Goal: Task Accomplishment & Management: Manage account settings

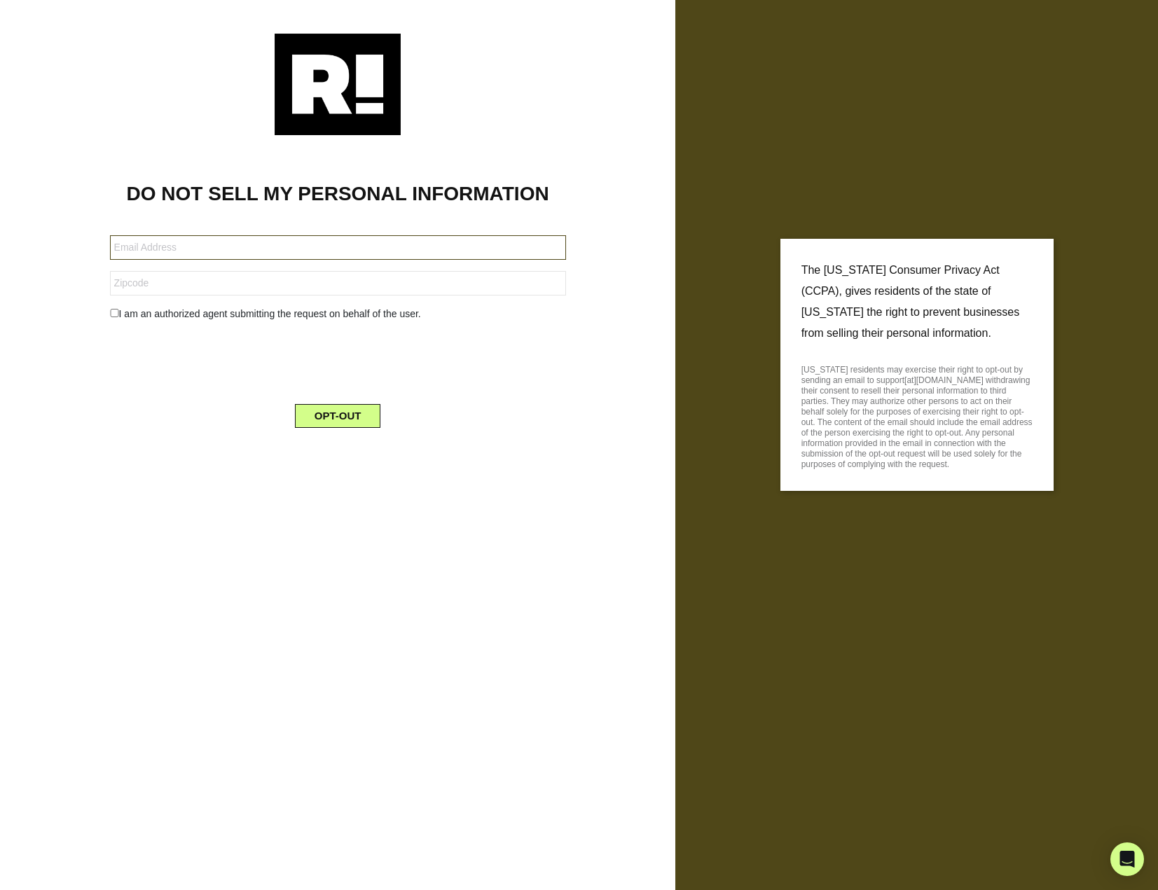
click at [350, 240] on input "text" at bounding box center [338, 247] width 456 height 25
type input "alex@getpalm.com"
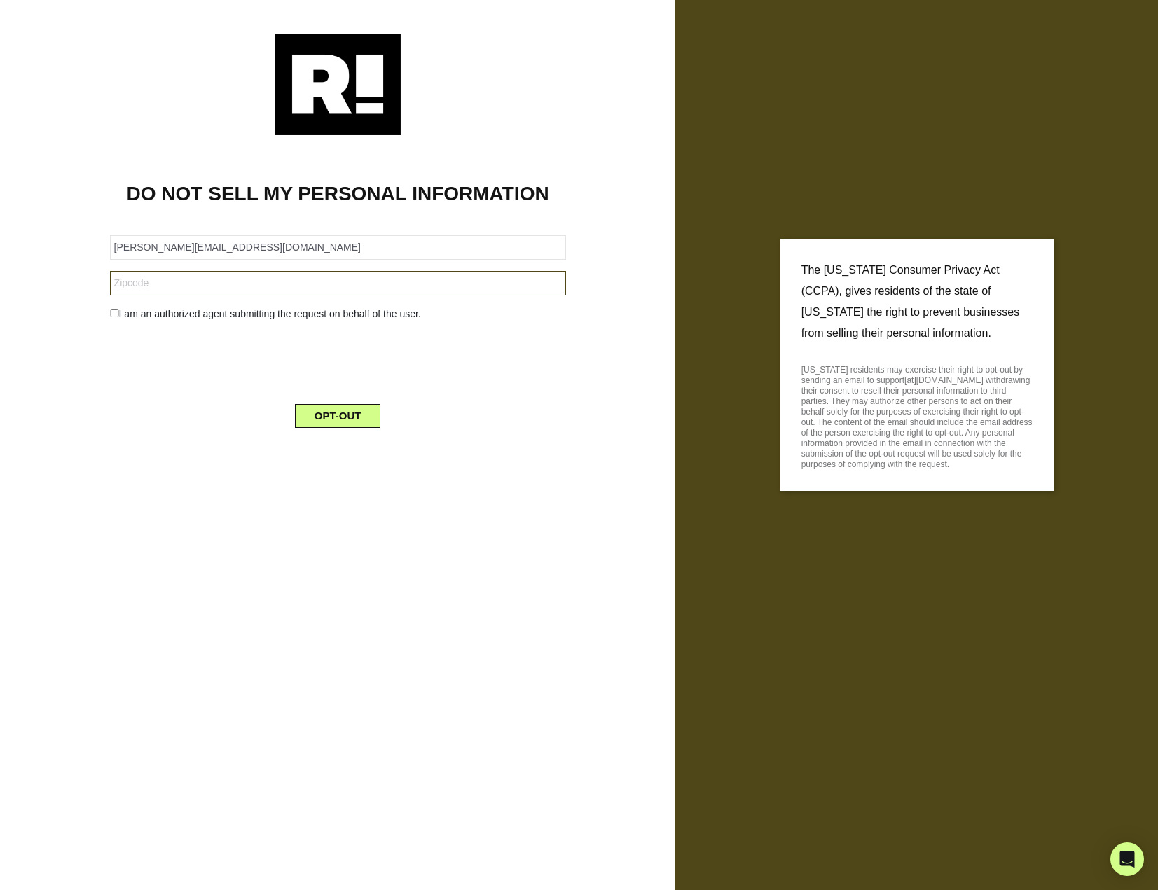
click at [131, 281] on input "text" at bounding box center [338, 283] width 456 height 25
type input "92109"
drag, startPoint x: 71, startPoint y: 408, endPoint x: 76, endPoint y: 359, distance: 48.6
click at [71, 407] on div "DO NOT SELL MY PERSONAL INFORMATION alex@getpalm.com 92109 I am an authorized a…" at bounding box center [338, 287] width 654 height 304
click at [117, 315] on input "checkbox" at bounding box center [114, 313] width 9 height 8
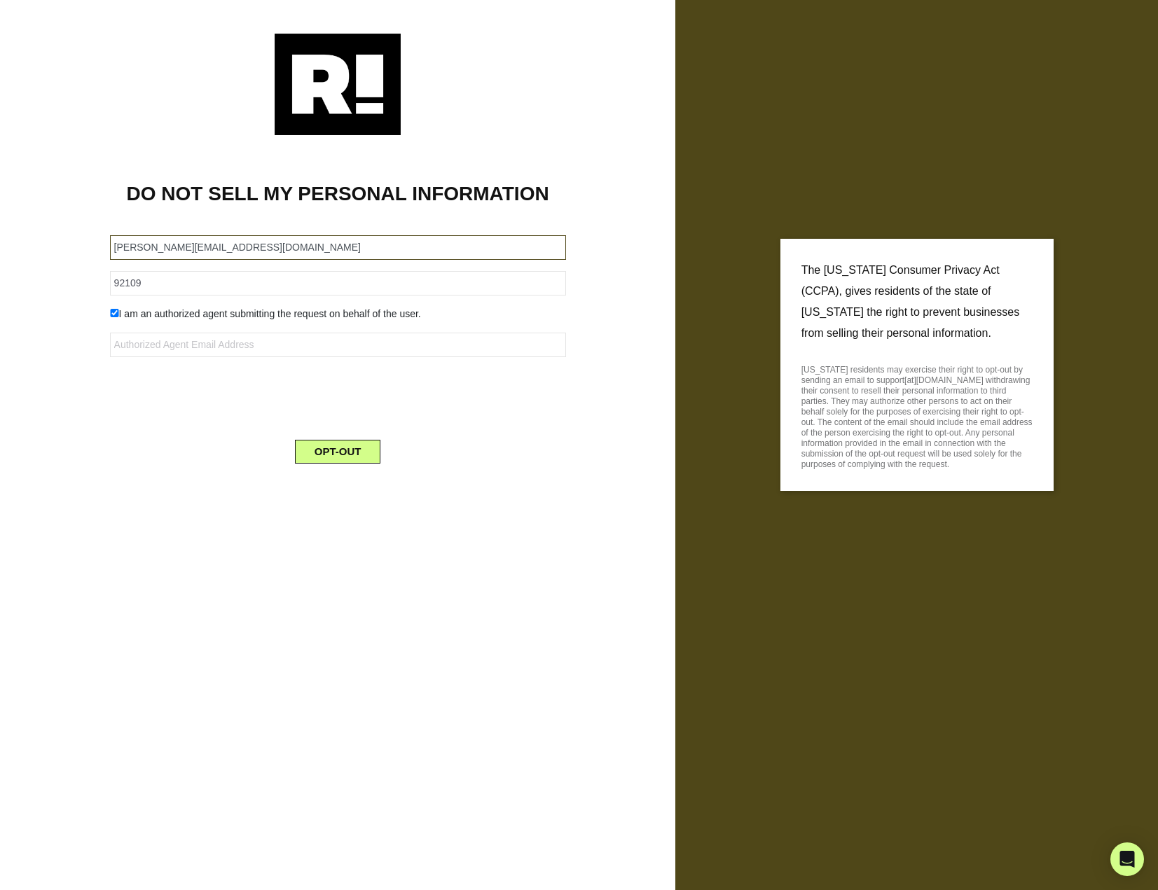
click at [175, 254] on input "alex@getpalm.com" at bounding box center [338, 247] width 456 height 25
click at [115, 314] on input "checkbox" at bounding box center [114, 313] width 9 height 8
checkbox input "false"
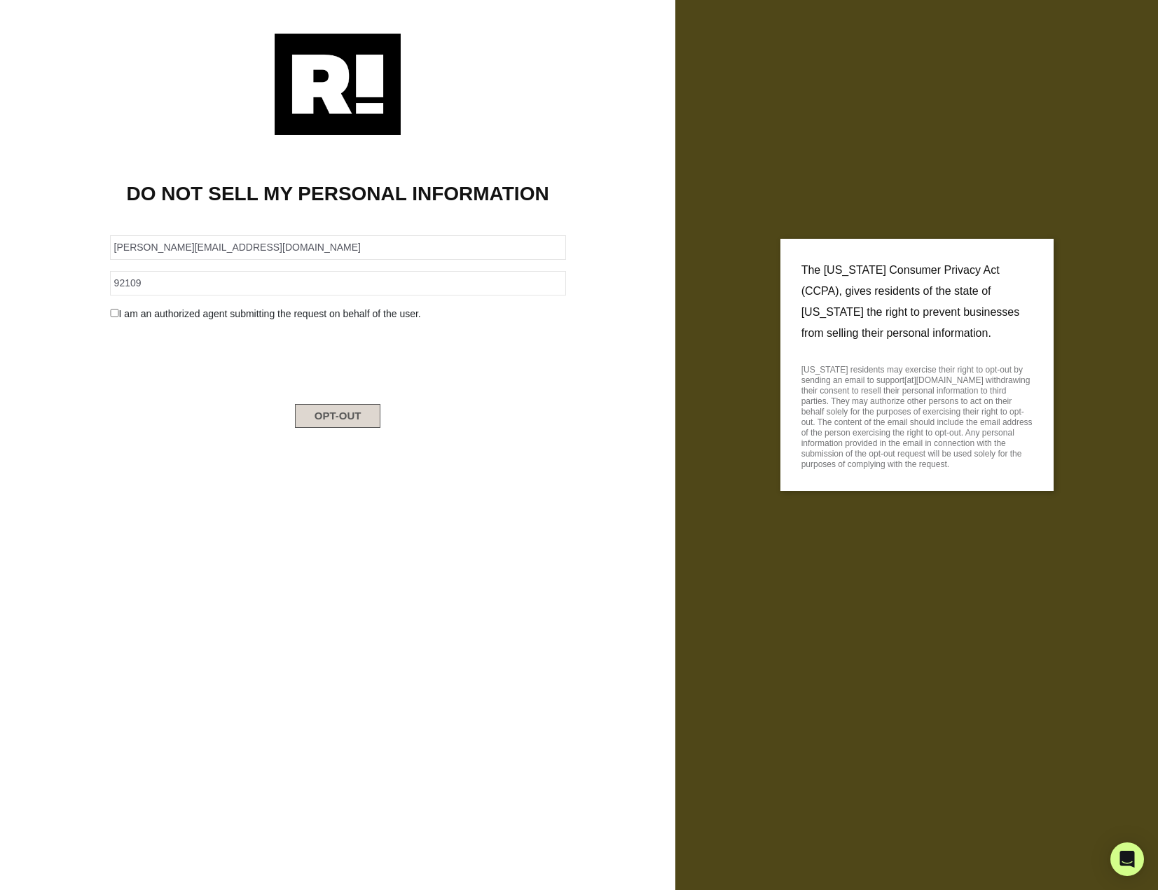
click at [331, 427] on button "OPT-OUT" at bounding box center [338, 416] width 86 height 24
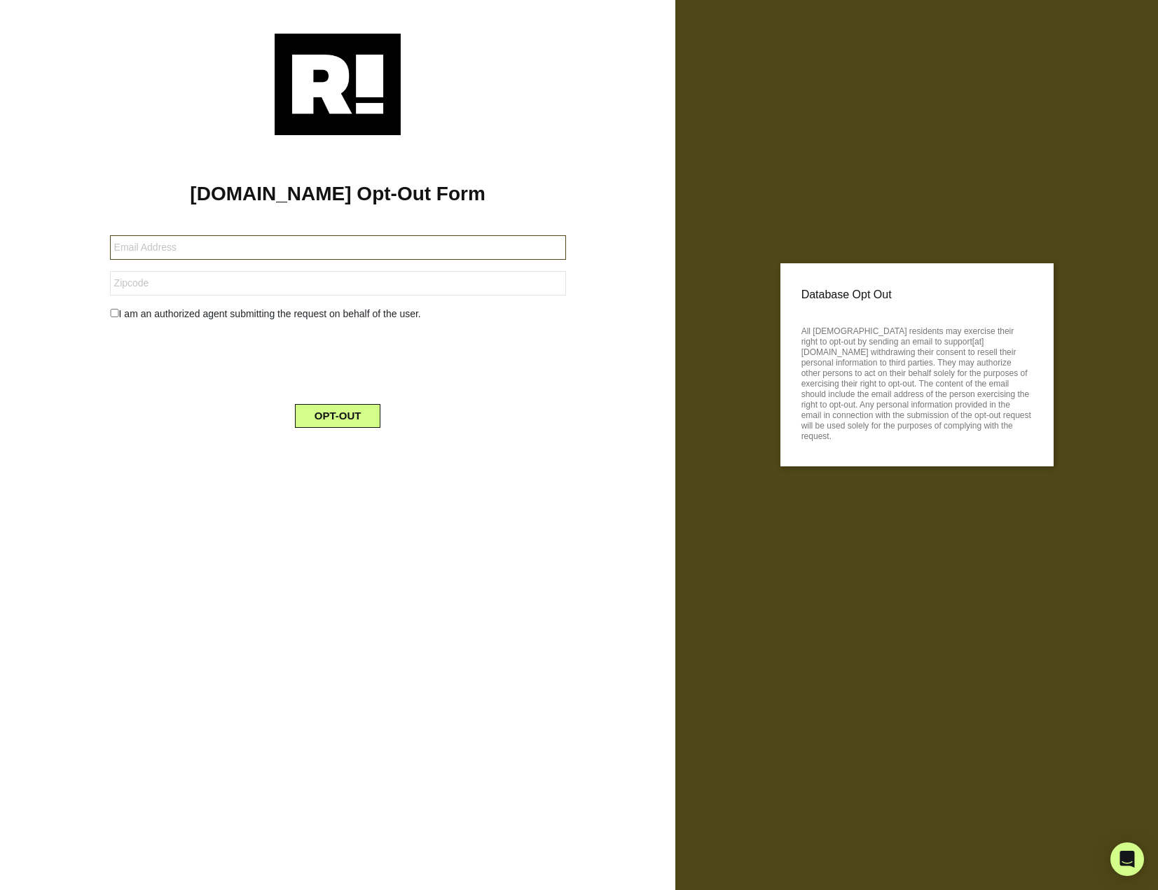
click at [328, 244] on input "text" at bounding box center [338, 247] width 456 height 25
paste input "[DOMAIN_NAME]"
click at [158, 249] on input "[DOMAIN_NAME]" at bounding box center [338, 247] width 456 height 25
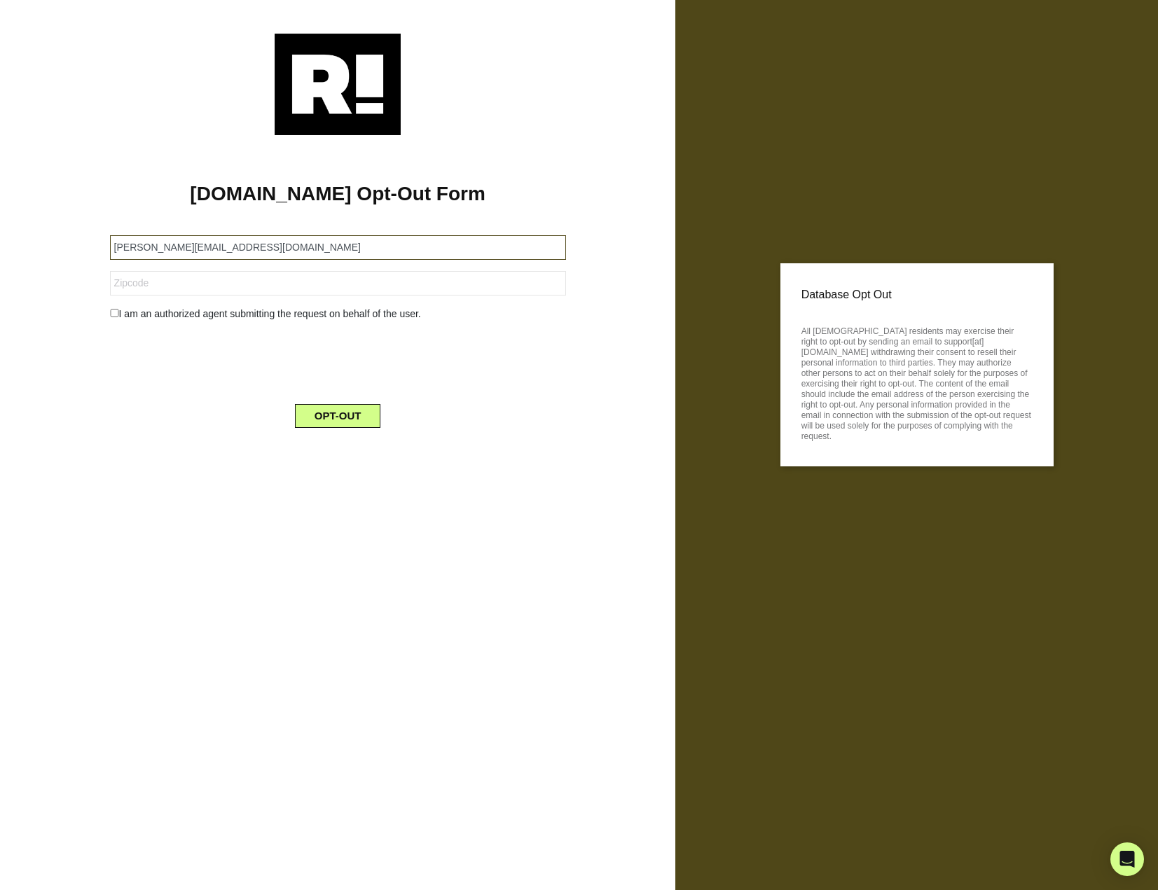
type input "alex@getpalm.com"
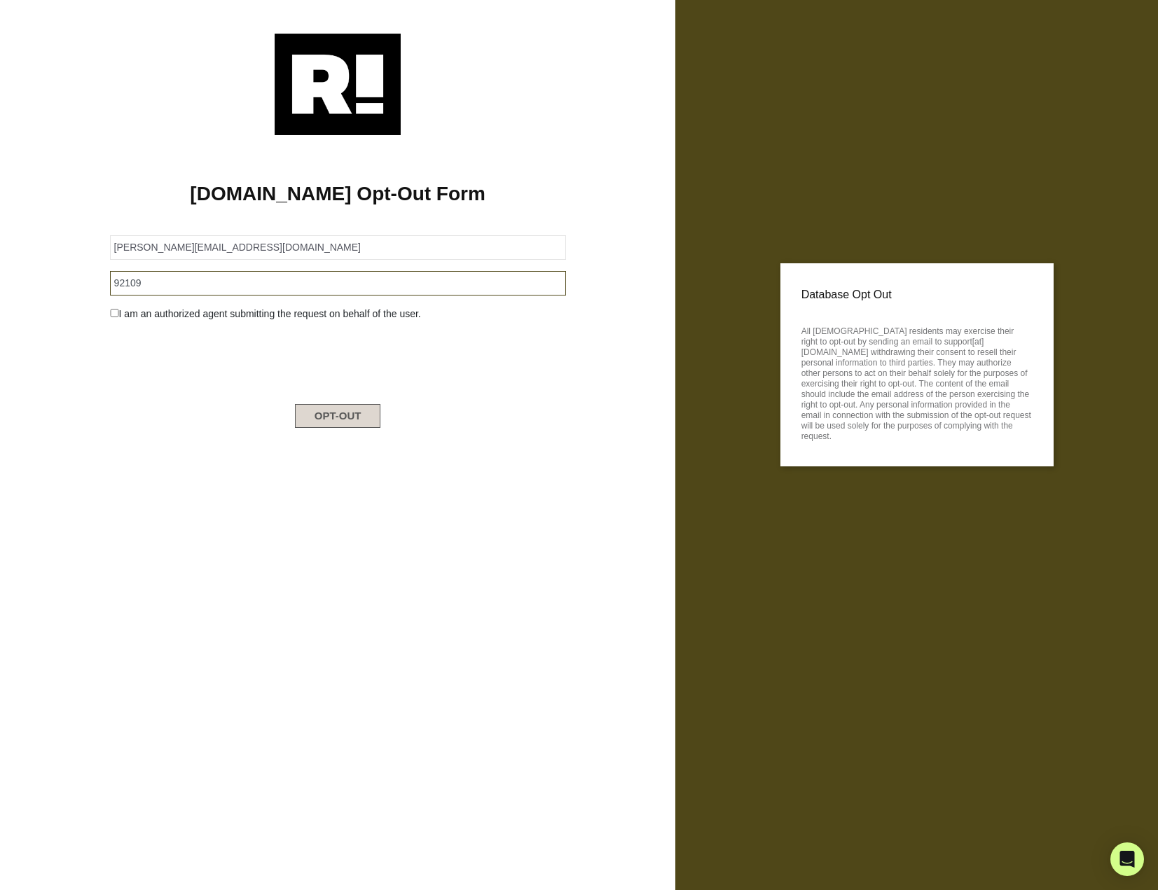
type input "92109"
click at [328, 422] on button "OPT-OUT" at bounding box center [338, 416] width 86 height 24
